Goal: Submit feedback/report problem

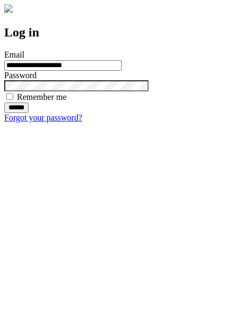
click at [29, 113] on input "******" at bounding box center [16, 107] width 24 height 11
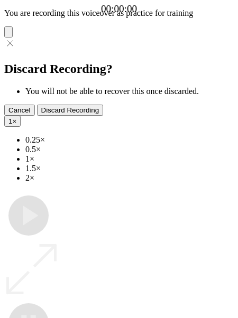
type input "**********"
